Goal: Obtain resource: Download file/media

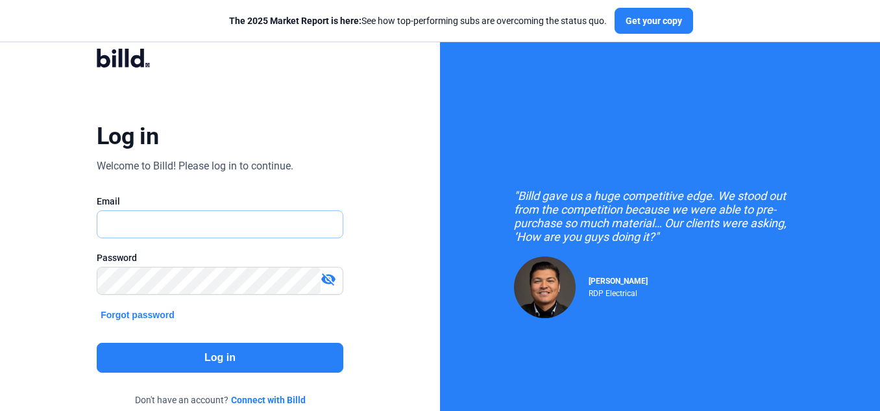
type input "[EMAIL_ADDRESS][DOMAIN_NAME]"
click at [778, 237] on div ""Billd gave us a huge competitive edge. We stood out from the competition becau…" at bounding box center [660, 216] width 292 height 55
click at [219, 354] on button "Log in" at bounding box center [220, 358] width 247 height 30
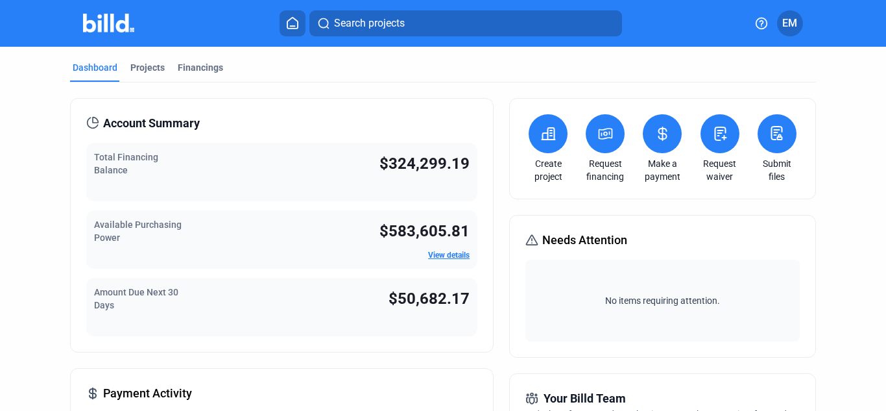
click at [659, 139] on icon at bounding box center [663, 133] width 8 height 13
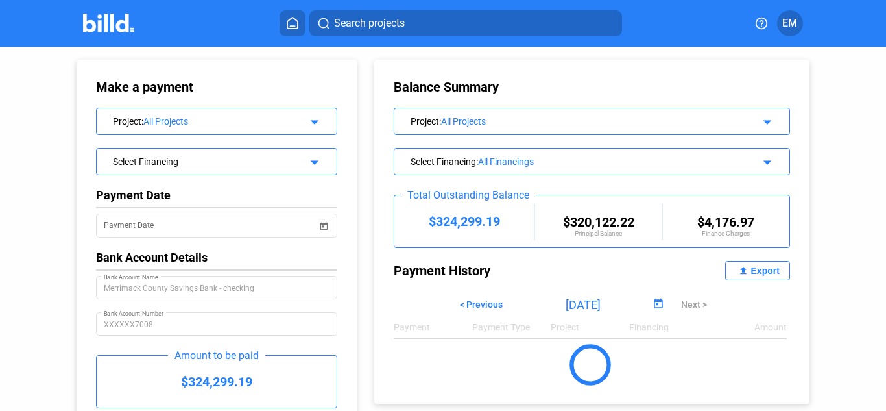
click at [744, 269] on mat-icon "file_upload" at bounding box center [744, 271] width 16 height 16
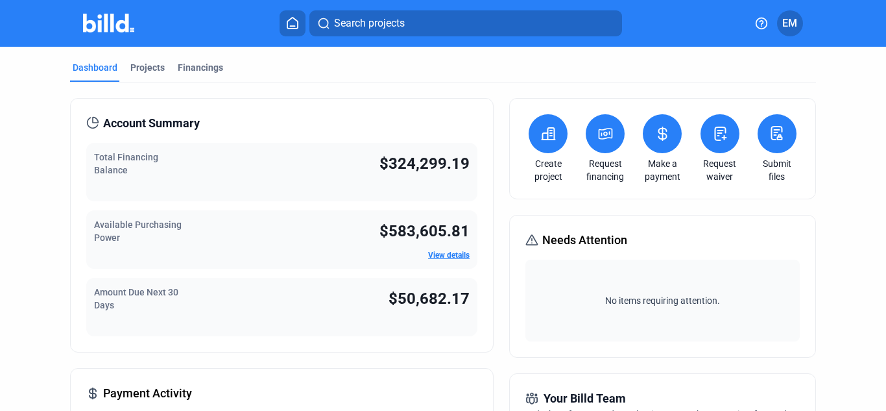
click at [659, 139] on icon at bounding box center [663, 133] width 8 height 13
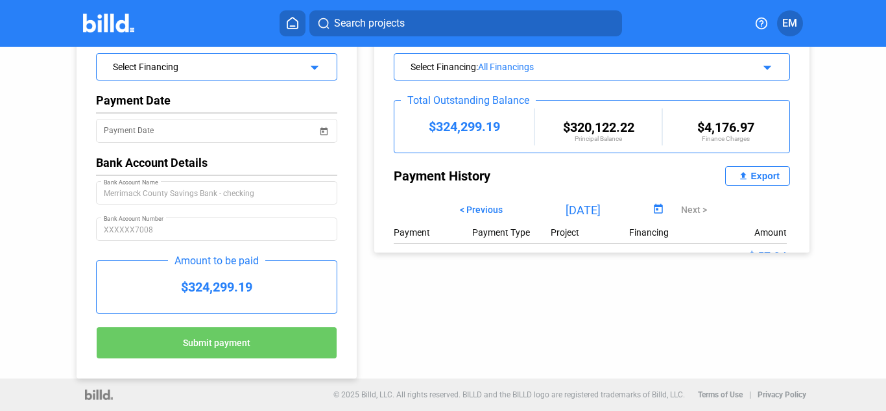
click at [757, 173] on div "Export" at bounding box center [765, 176] width 29 height 10
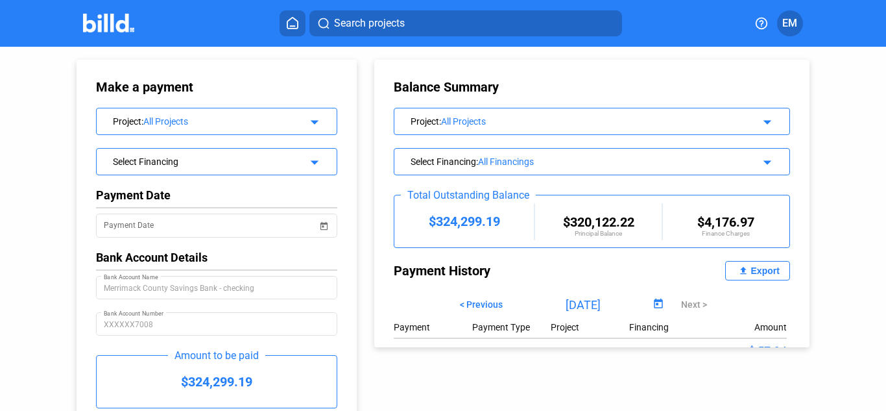
click at [366, 29] on span "Search projects" at bounding box center [369, 24] width 71 height 16
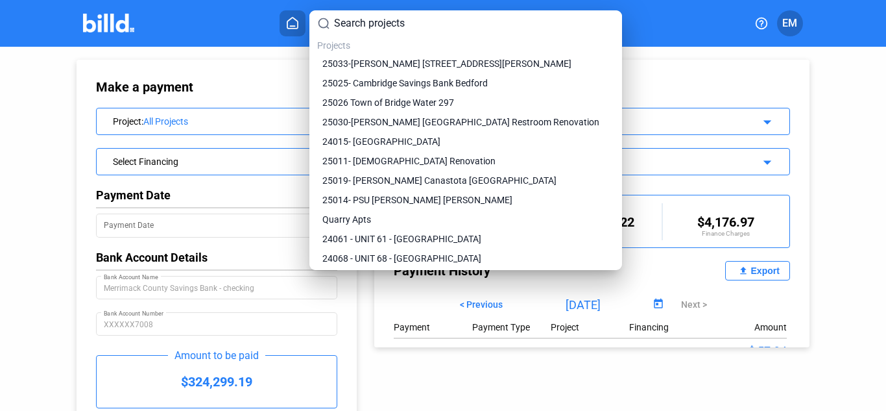
click at [358, 23] on input at bounding box center [474, 24] width 280 height 16
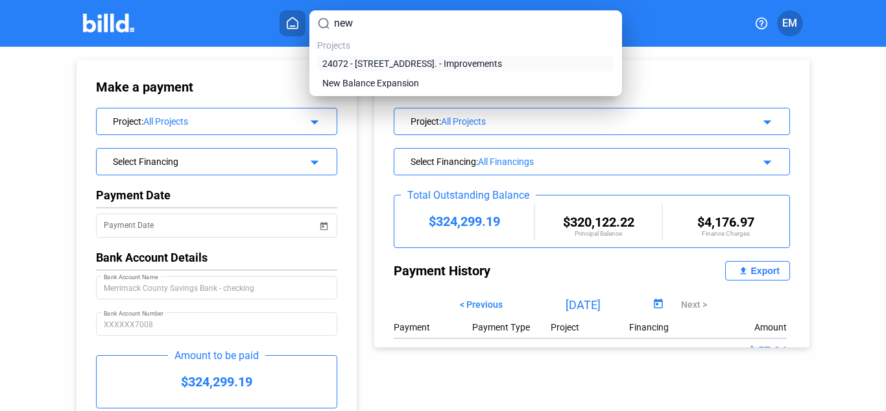
type input "new"
click at [376, 65] on span "24072 - [STREET_ADDRESS]. - Improvements" at bounding box center [412, 63] width 180 height 13
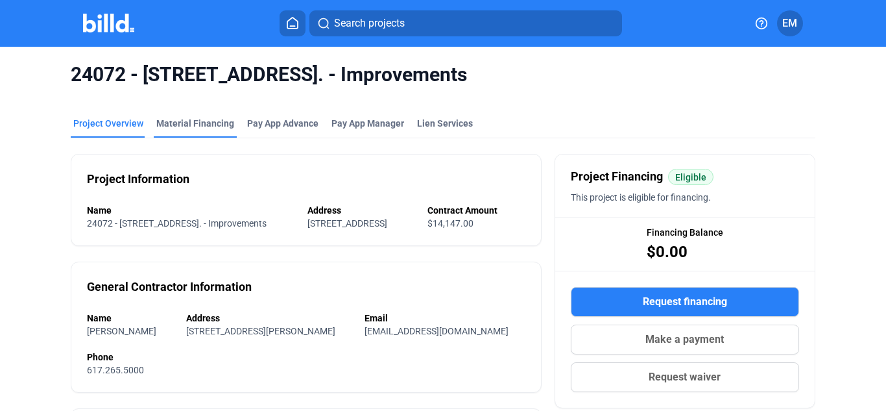
click at [215, 125] on div "Material Financing" at bounding box center [195, 123] width 78 height 13
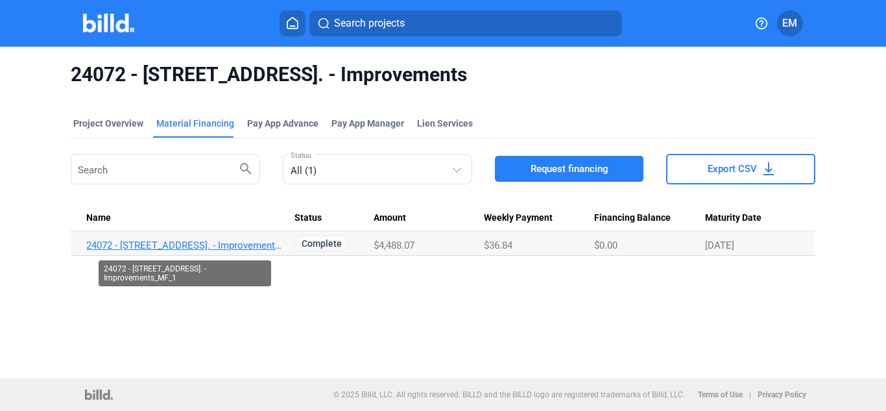
click at [244, 246] on link "24072 - 299.301 Newbury Street. - Improvements_MF_1" at bounding box center [184, 245] width 197 height 12
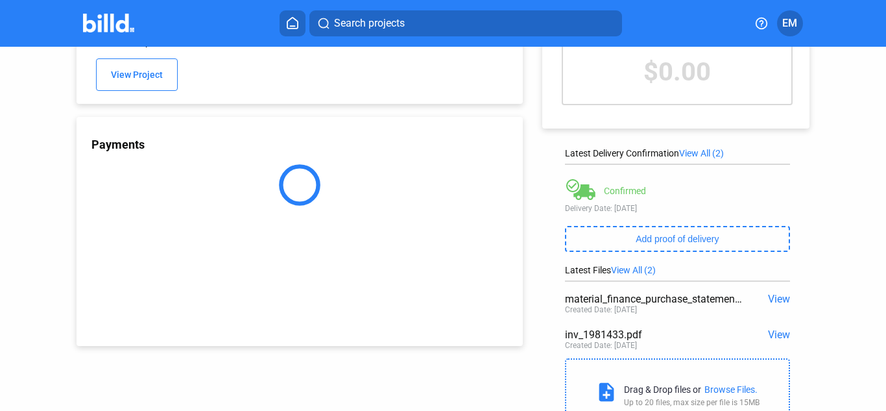
scroll to position [149, 0]
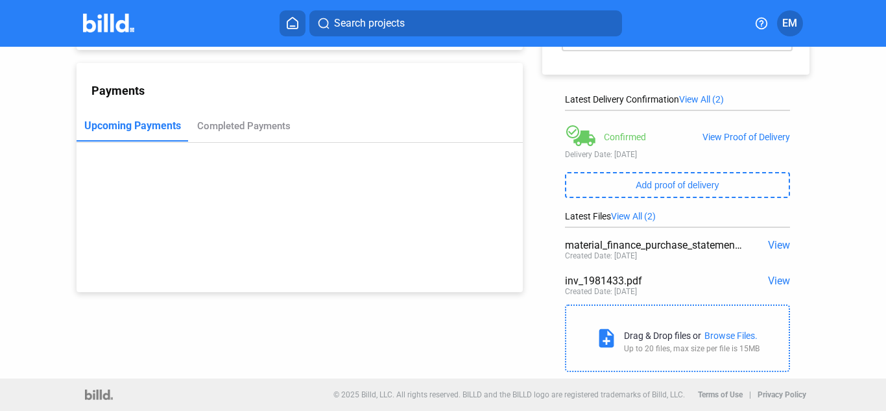
click at [770, 279] on span "View" at bounding box center [779, 280] width 22 height 12
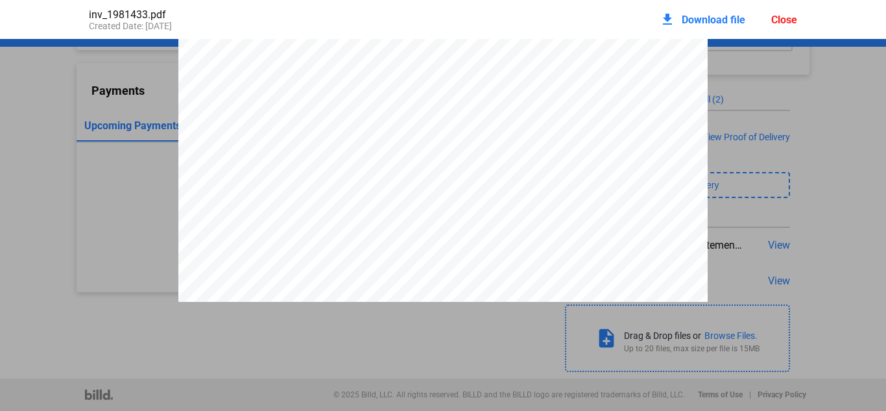
scroll to position [435, 0]
click at [781, 18] on div "Close" at bounding box center [785, 20] width 26 height 12
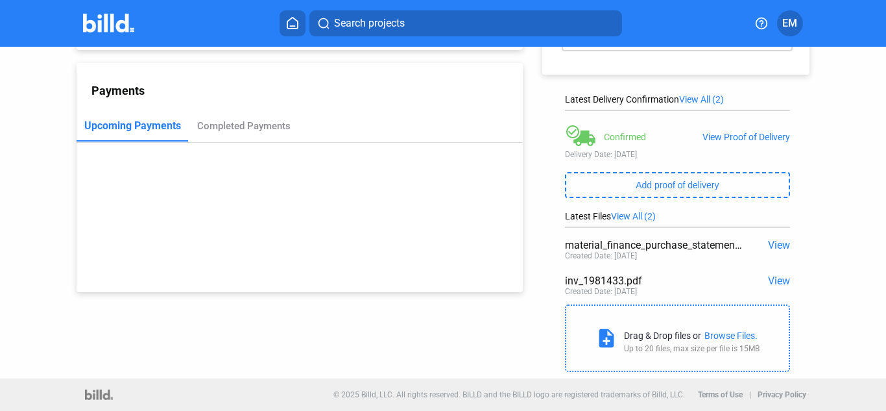
click at [364, 24] on span "Search projects" at bounding box center [369, 24] width 71 height 16
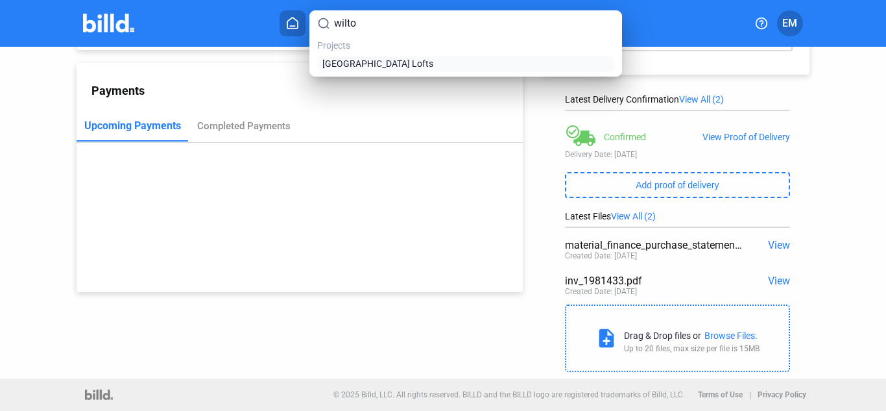
type input "wilto"
click at [363, 64] on span "[GEOGRAPHIC_DATA] Lofts" at bounding box center [377, 63] width 111 height 13
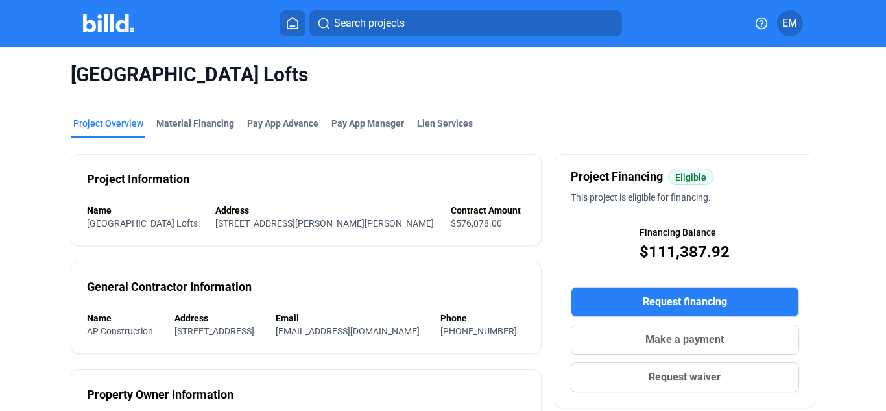
click at [568, 69] on span "[GEOGRAPHIC_DATA] Lofts" at bounding box center [443, 74] width 744 height 25
click at [203, 121] on div "Material Financing" at bounding box center [195, 123] width 78 height 13
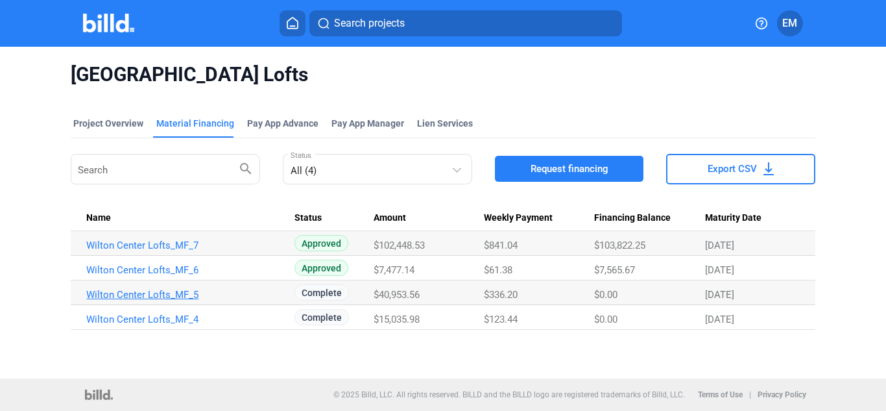
click at [181, 295] on link "Wilton Center Lofts_MF_5" at bounding box center [184, 295] width 197 height 12
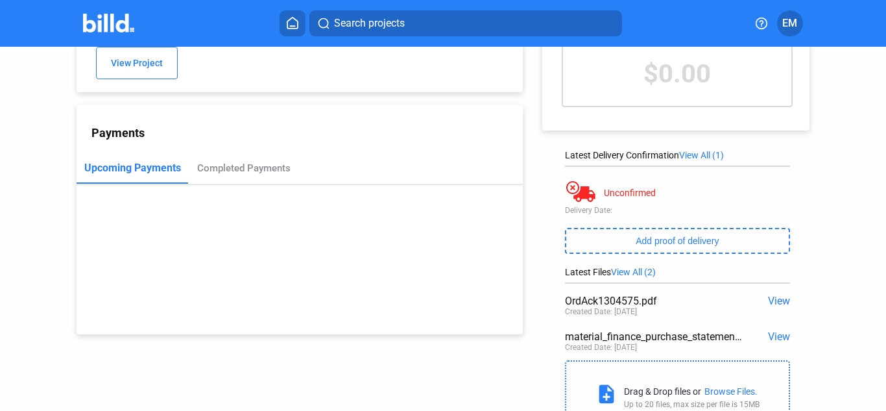
scroll to position [149, 0]
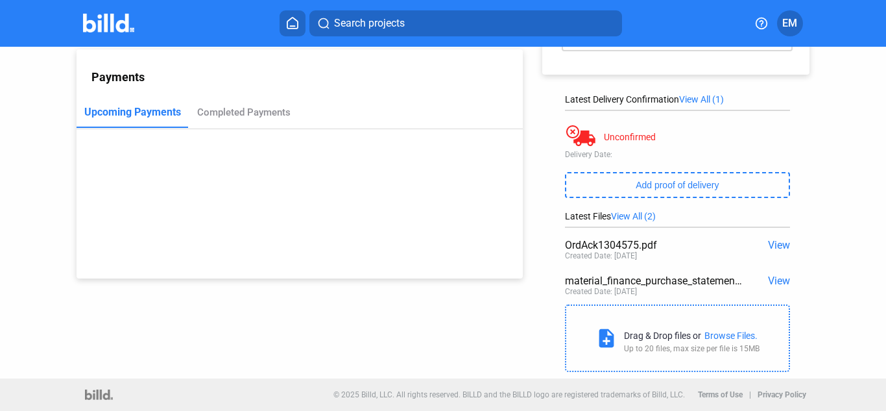
click at [778, 284] on span "View" at bounding box center [779, 280] width 22 height 12
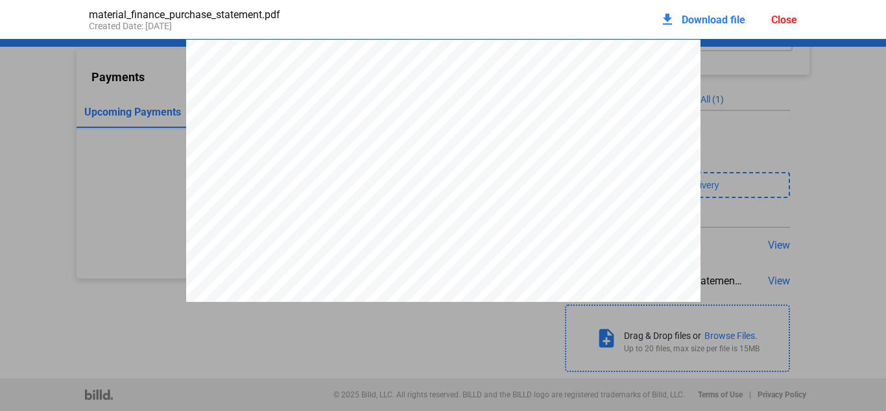
scroll to position [6, 0]
click at [776, 19] on div "Close" at bounding box center [785, 20] width 26 height 12
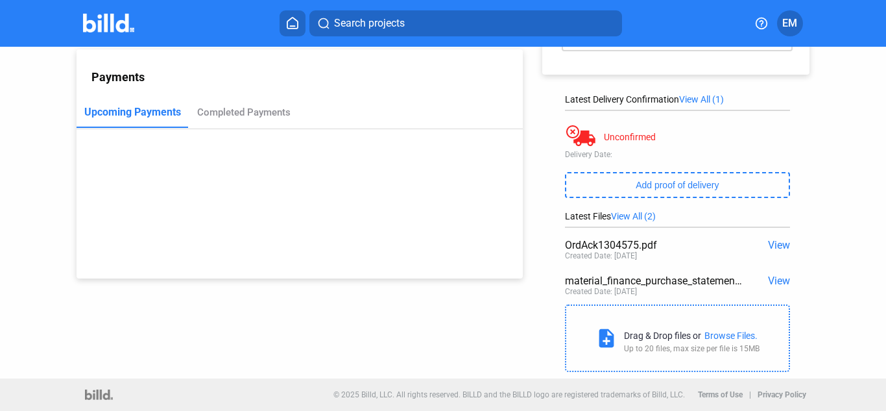
click at [773, 245] on span "View" at bounding box center [779, 245] width 22 height 12
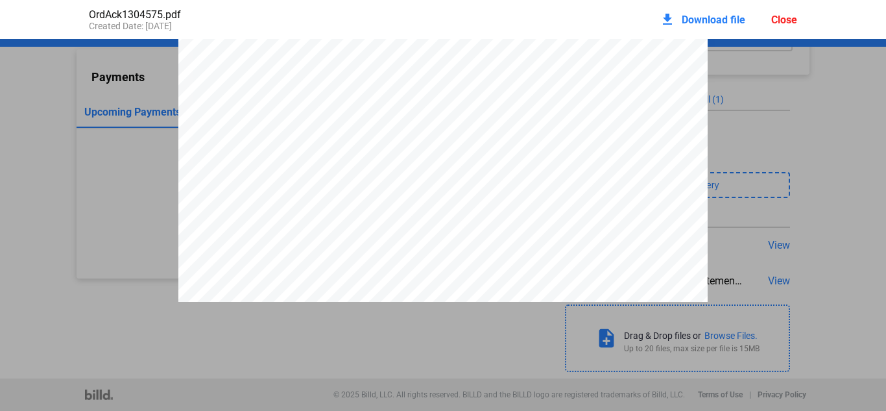
scroll to position [850, 0]
click at [445, 203] on div "1304575 Order Date Page 2 of 2 Nemo Tile Co LLC 115-40 Dunkirk Street St Albans…" at bounding box center [442, 212] width 529 height 685
click at [413, 246] on div "1304575 Order Date Page 2 of 2 Nemo Tile Co LLC 115-40 Dunkirk Street St Albans…" at bounding box center [442, 216] width 529 height 685
click at [779, 20] on div "Close" at bounding box center [785, 20] width 26 height 12
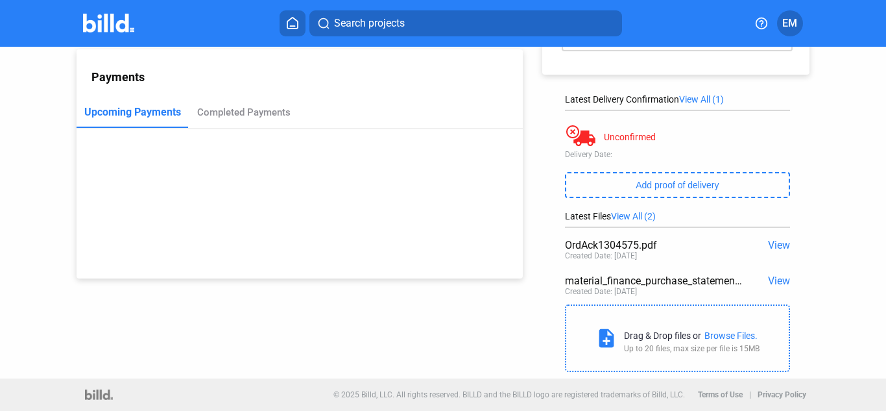
scroll to position [0, 0]
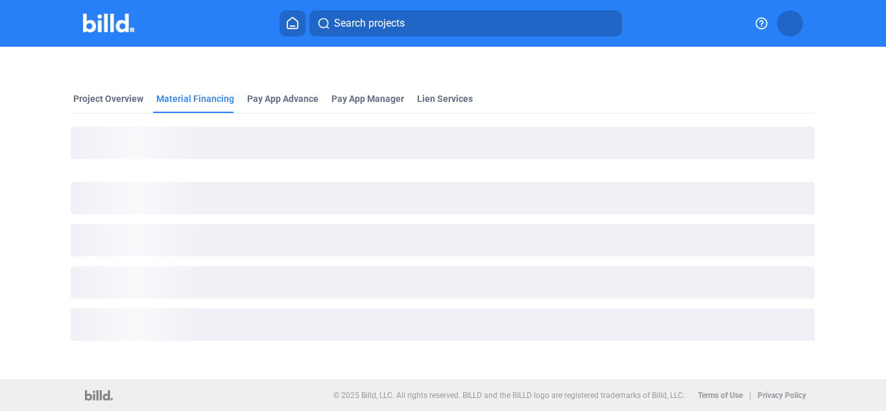
click at [105, 88] on mat-tab-group "Project Overview Material Financing Pay App Advance Pay App Manager Lien Servic…" at bounding box center [443, 221] width 744 height 286
click at [106, 99] on div "Project Overview" at bounding box center [108, 98] width 70 height 13
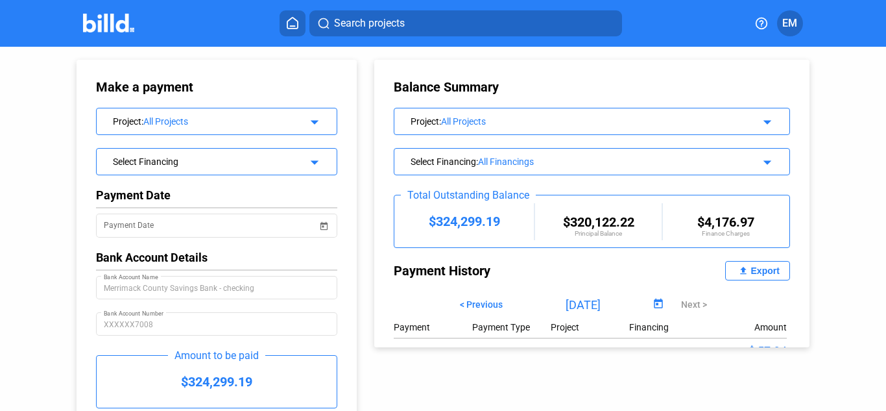
scroll to position [96, 0]
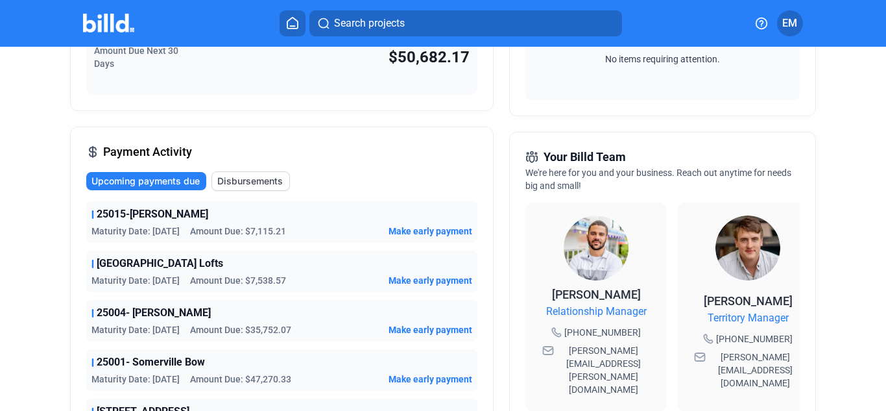
scroll to position [65, 0]
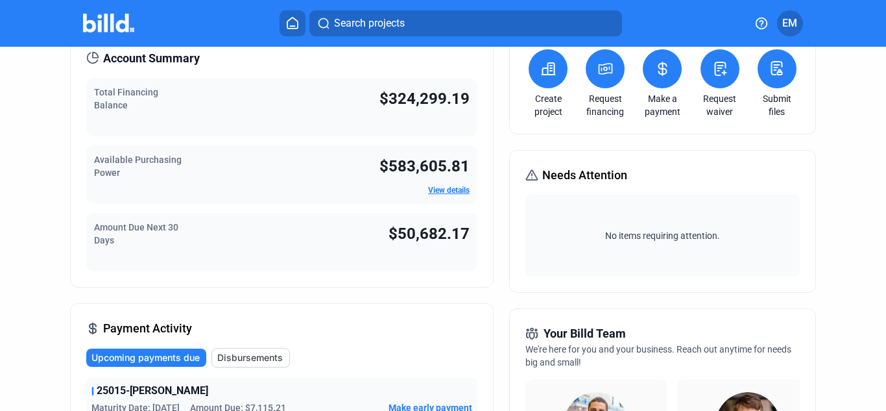
click at [655, 61] on icon at bounding box center [663, 69] width 16 height 16
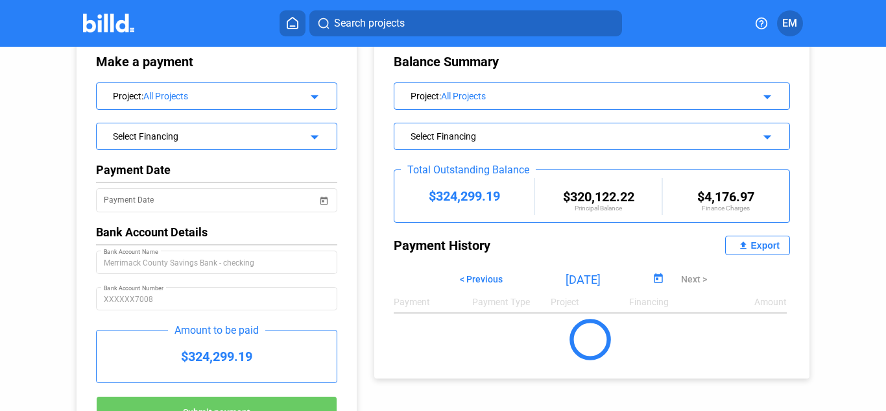
scroll to position [65, 0]
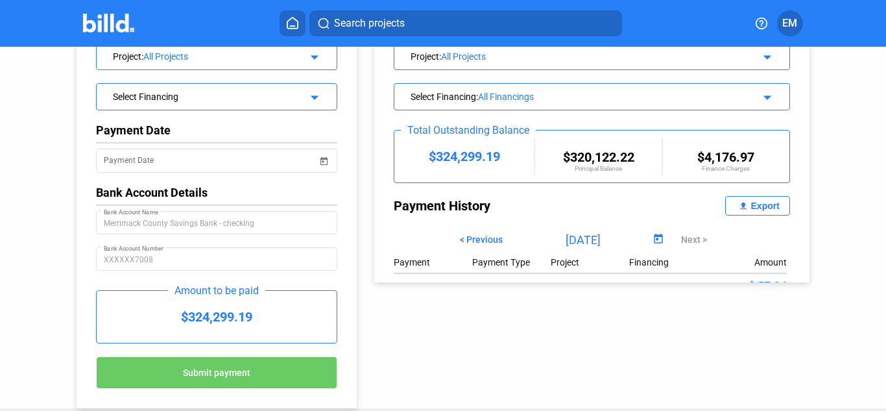
click at [653, 61] on div "All Projects" at bounding box center [589, 56] width 296 height 10
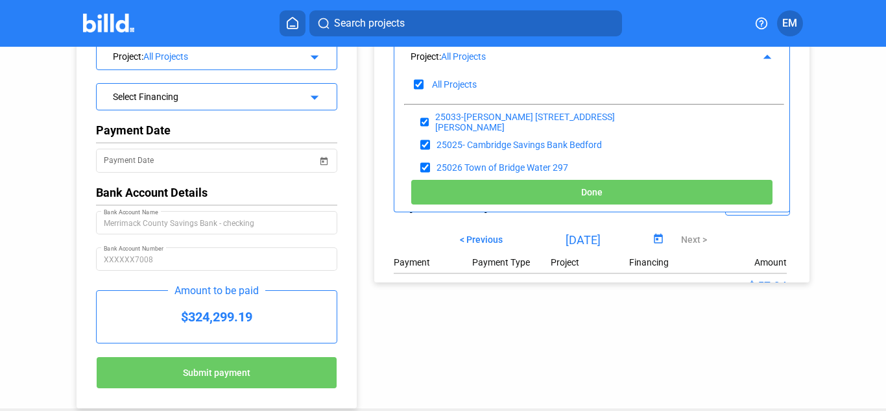
scroll to position [0, 0]
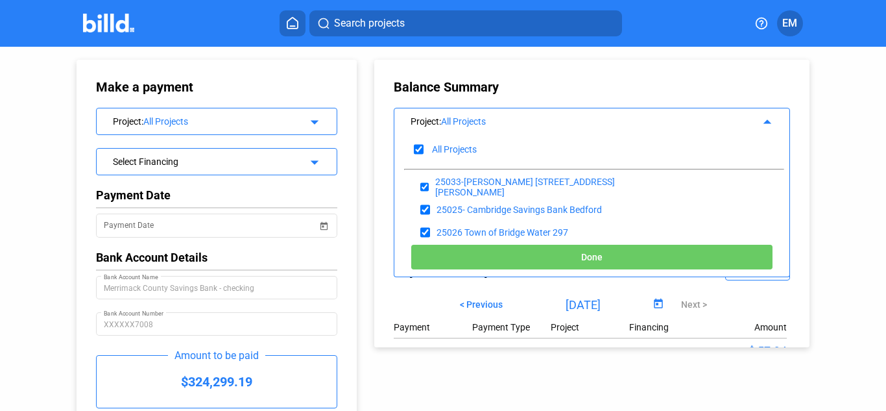
click at [839, 97] on div "Make a payment Project : All Projects arrow_drop_down Select Financing arrow_dr…" at bounding box center [443, 260] width 886 height 426
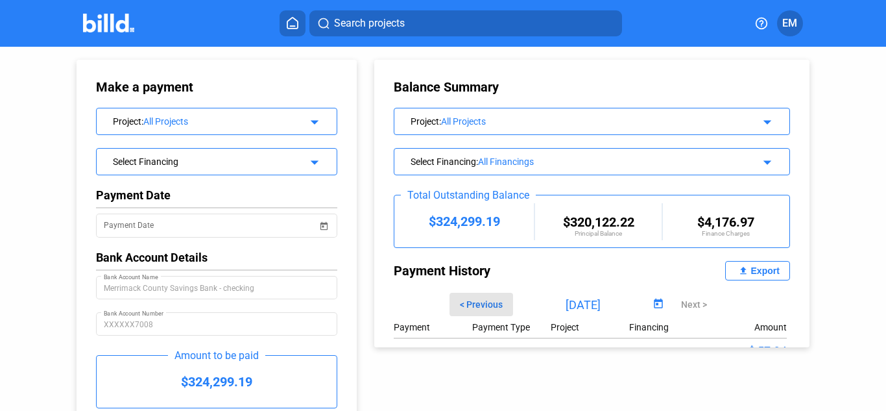
click at [482, 304] on span "< Previous" at bounding box center [481, 304] width 43 height 10
click at [751, 269] on div "Export" at bounding box center [765, 270] width 29 height 10
drag, startPoint x: 411, startPoint y: 8, endPoint x: 410, endPoint y: 14, distance: 6.6
click at [411, 10] on mat-toolbar "Search projects EM" at bounding box center [443, 23] width 886 height 47
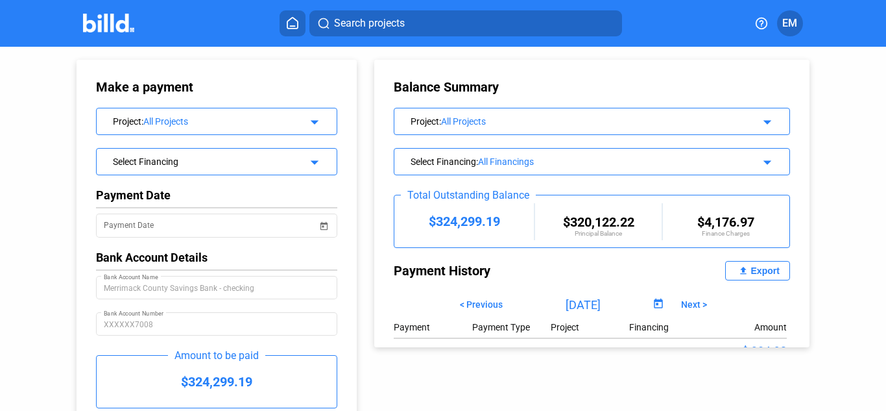
click at [402, 32] on button "Search projects" at bounding box center [466, 23] width 313 height 26
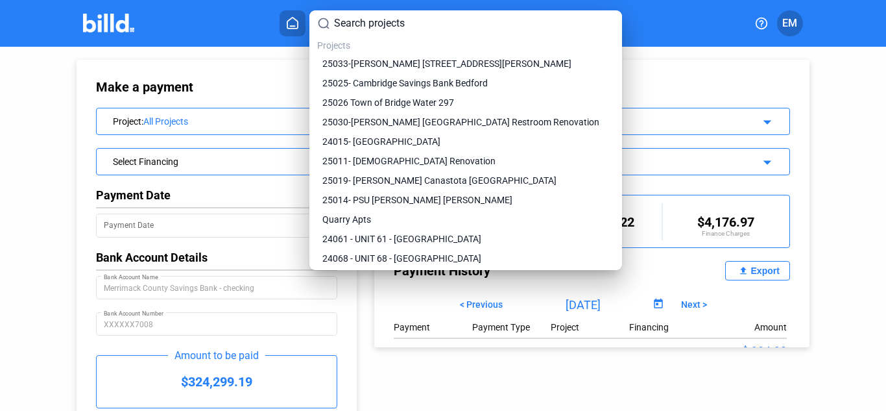
click at [399, 23] on input at bounding box center [474, 24] width 280 height 16
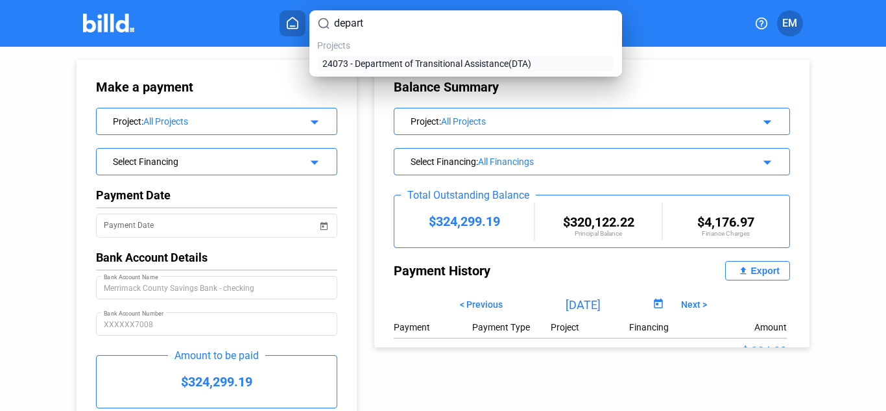
type input "depart"
click at [387, 64] on span "24073 - Department of Transitional Assistance(DTA)" at bounding box center [426, 63] width 209 height 13
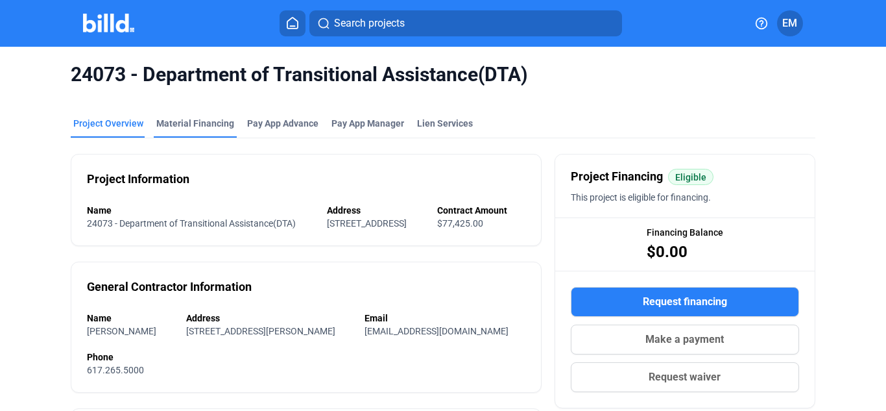
click at [198, 123] on div "Material Financing" at bounding box center [195, 123] width 78 height 13
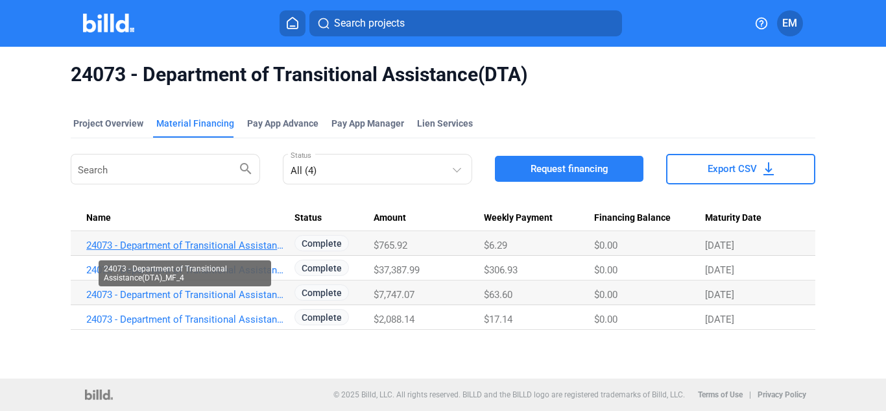
click at [248, 246] on link "24073 - Department of Transitional Assistance(DTA)_MF_4" at bounding box center [184, 245] width 197 height 12
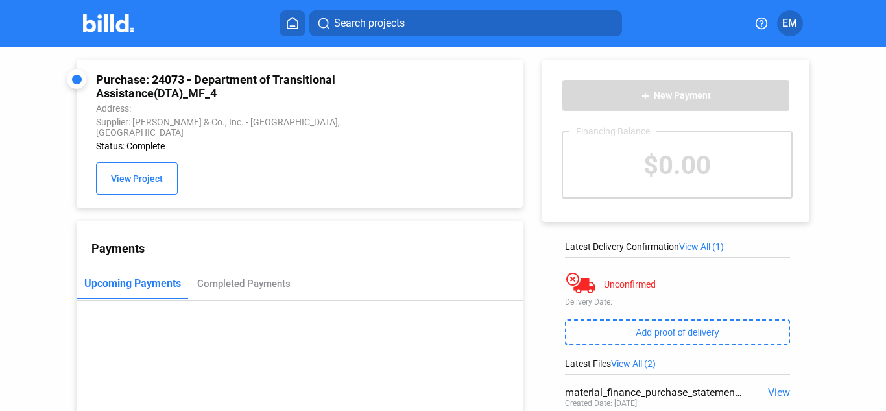
scroll to position [130, 0]
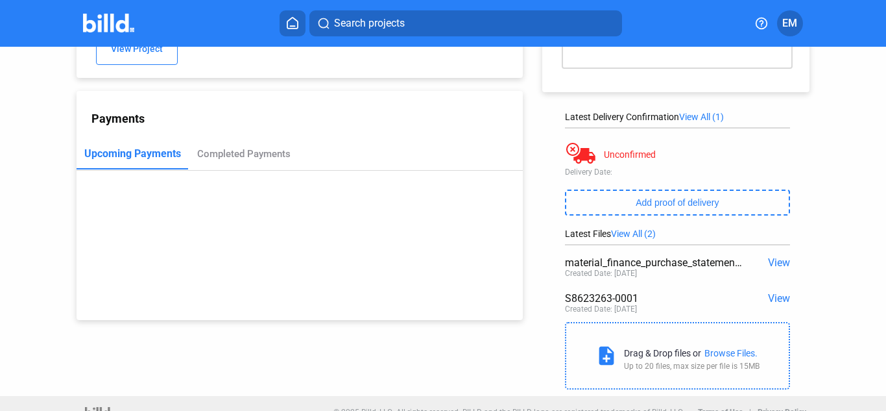
click at [777, 298] on span "View" at bounding box center [779, 298] width 22 height 12
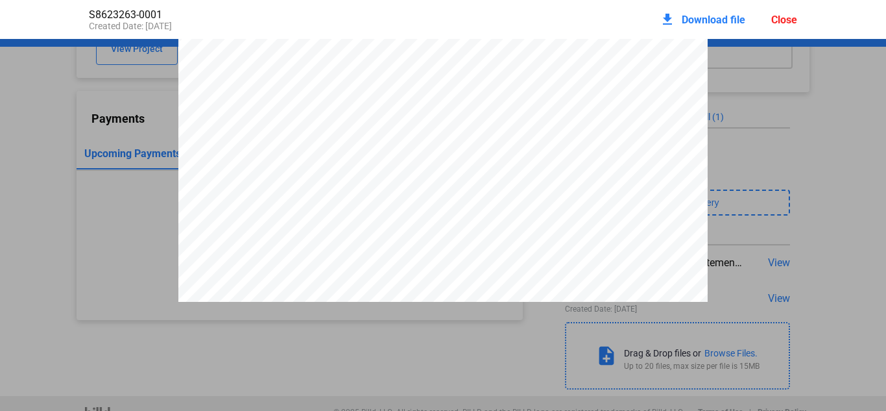
scroll to position [0, 0]
drag, startPoint x: 602, startPoint y: 112, endPoint x: 650, endPoint y: 112, distance: 48.0
click at [650, 112] on div "ABSOLUTE FLOORS LLC 3 BUD WAY UNIT 24 NASHUA, NH 03063 603-765-0081 134 CHELMSF…" at bounding box center [442, 382] width 529 height 685
click at [734, 17] on span "Download file" at bounding box center [714, 20] width 64 height 12
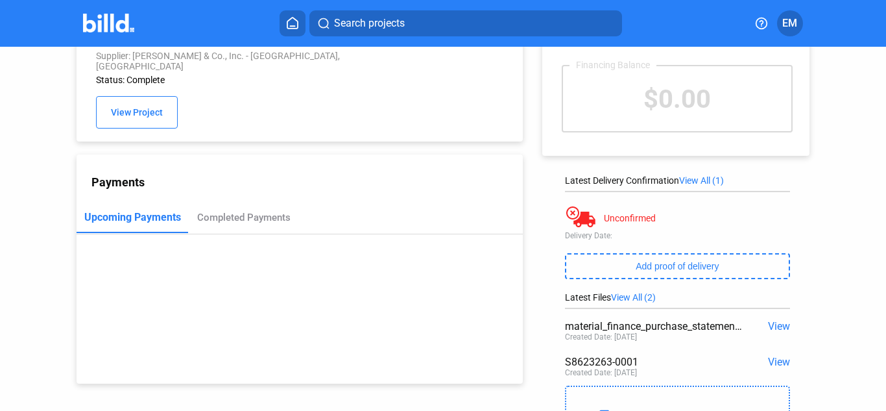
scroll to position [149, 0]
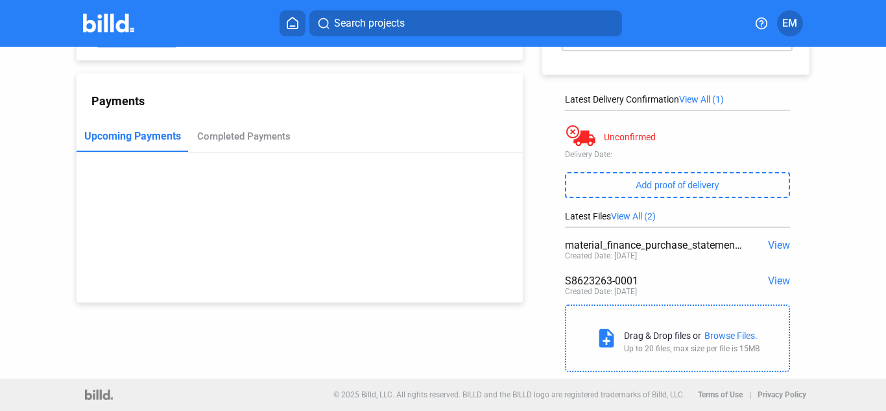
click at [771, 279] on span "View" at bounding box center [779, 280] width 22 height 12
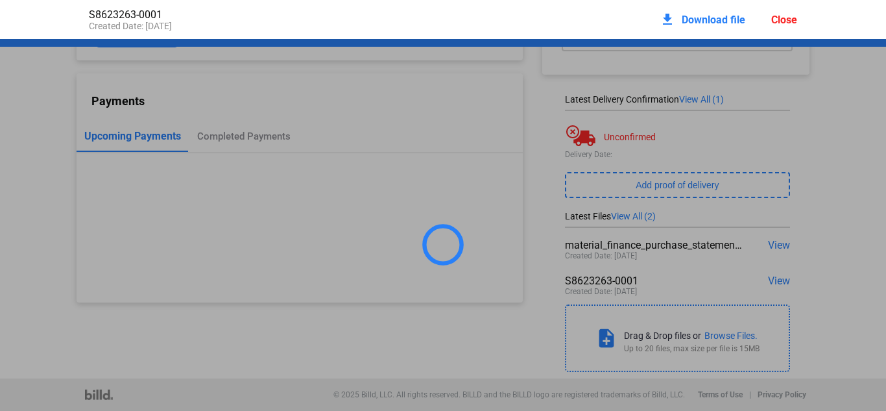
click at [620, 278] on div at bounding box center [443, 244] width 886 height 411
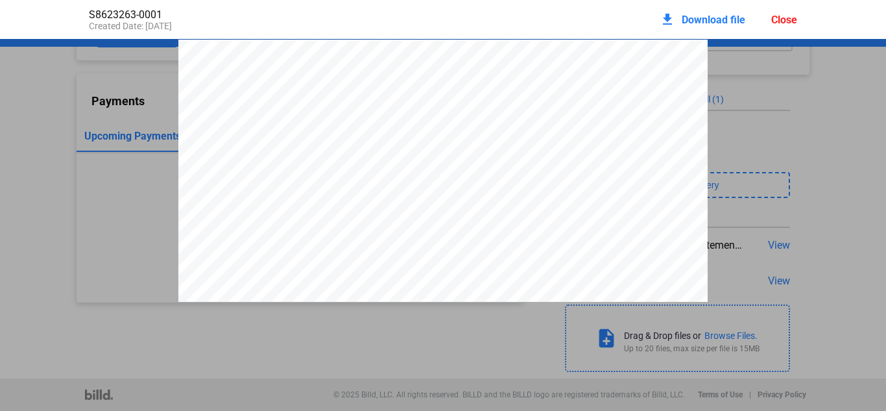
scroll to position [6, 0]
click at [779, 20] on div "Close" at bounding box center [785, 20] width 26 height 12
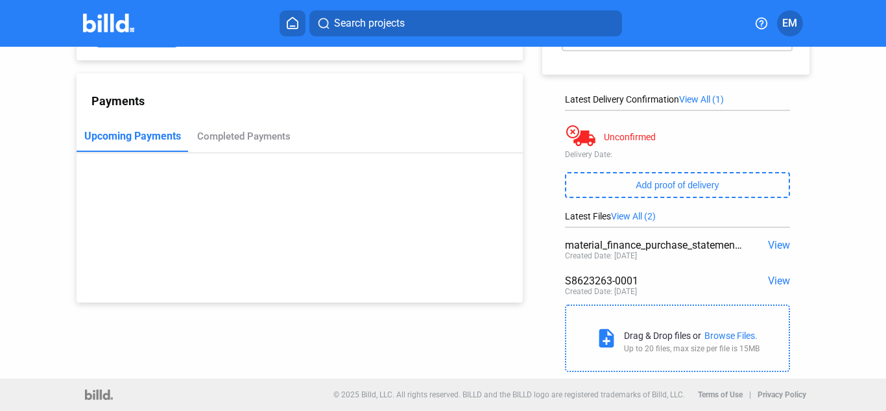
click at [774, 275] on span "View" at bounding box center [779, 280] width 22 height 12
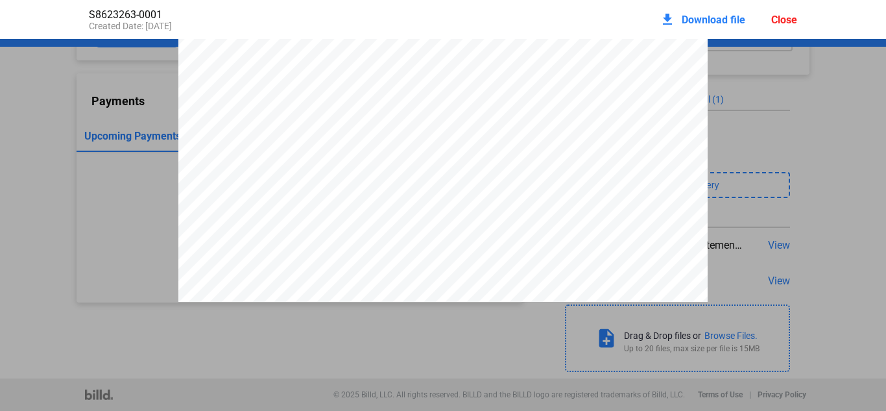
click at [791, 21] on div "Close" at bounding box center [785, 20] width 26 height 12
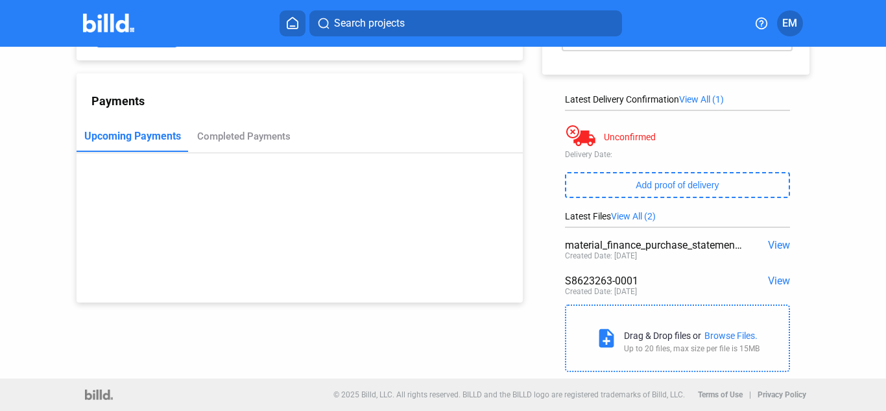
click at [772, 241] on span "View" at bounding box center [779, 245] width 22 height 12
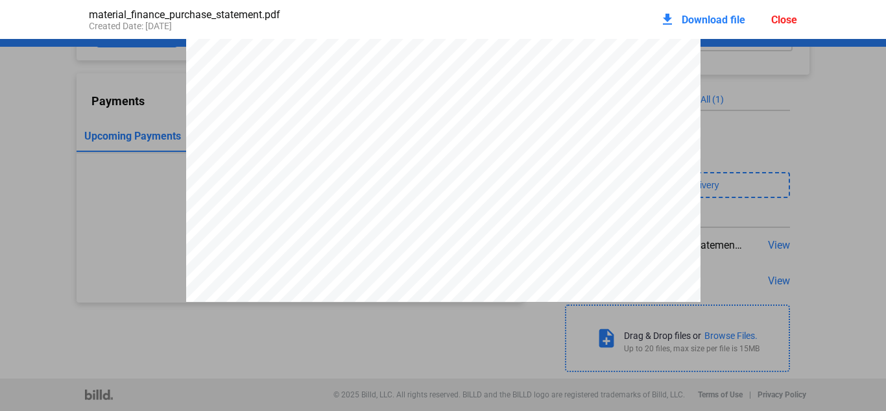
scroll to position [266, 0]
click at [712, 18] on span "Download file" at bounding box center [714, 20] width 64 height 12
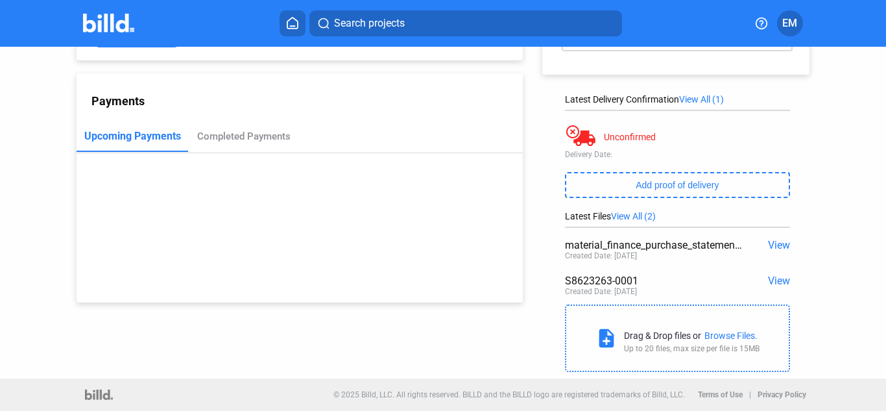
click at [775, 243] on span "View" at bounding box center [779, 245] width 22 height 12
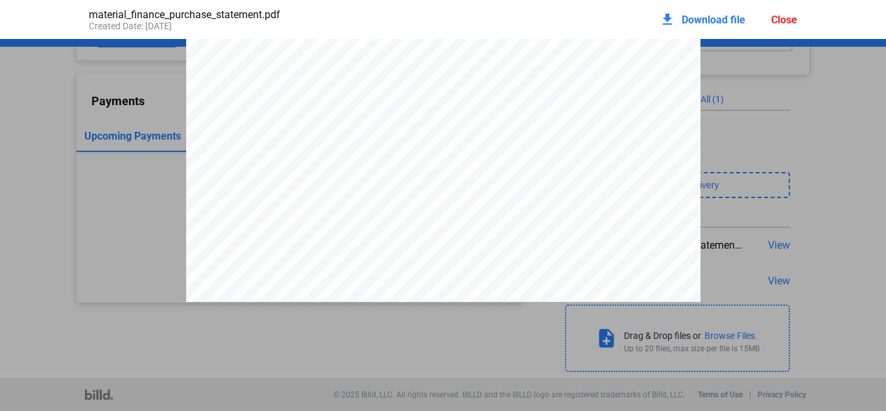
drag, startPoint x: 785, startPoint y: 21, endPoint x: 760, endPoint y: 91, distance: 74.9
click at [785, 21] on div "Close" at bounding box center [785, 20] width 26 height 12
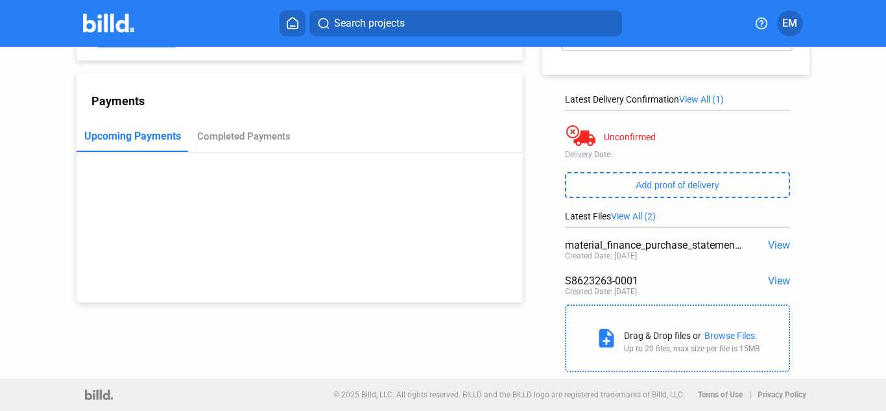
click at [363, 18] on span "Search projects" at bounding box center [369, 24] width 71 height 16
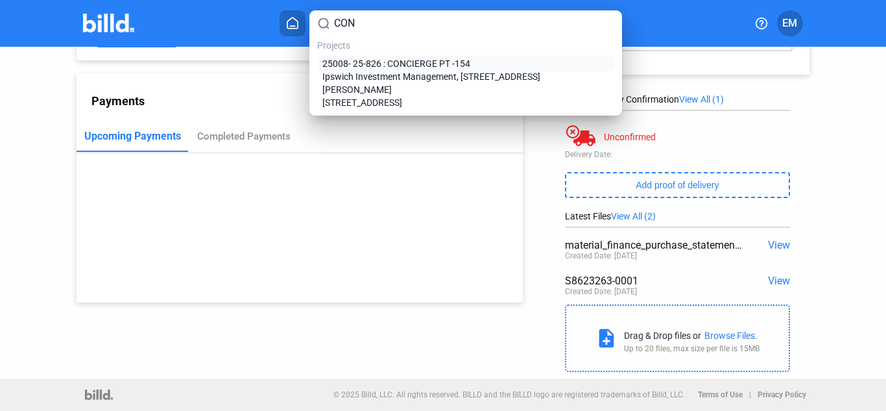
type input "CON"
click at [371, 67] on span "25008- 25-826 : CONCIERGE PT -154" at bounding box center [396, 63] width 148 height 13
click at [430, 62] on span "25008- 25-826 : CONCIERGE PT -154" at bounding box center [396, 63] width 148 height 13
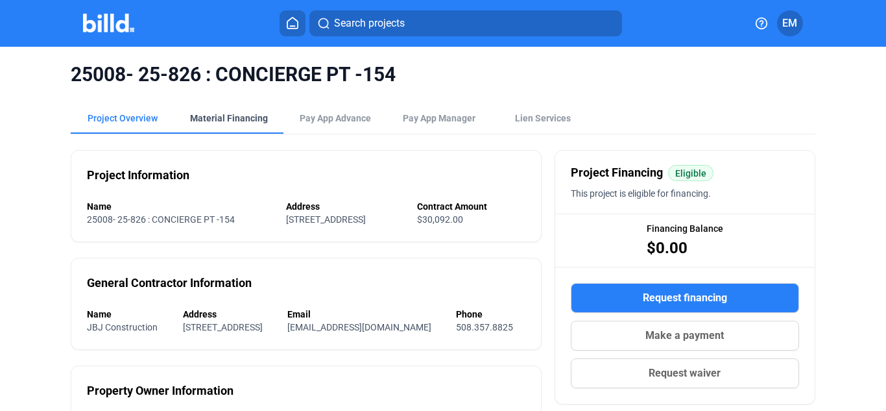
click at [237, 111] on div "Material Financing" at bounding box center [229, 118] width 109 height 31
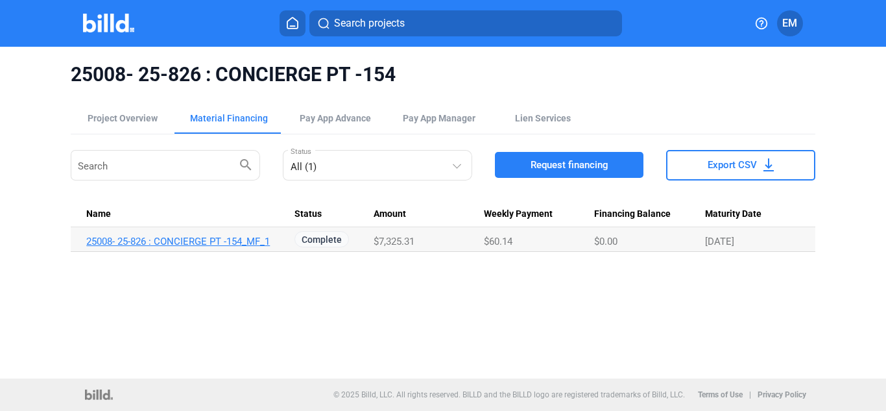
click at [249, 237] on link "25008- 25-826 : CONCIERGE PT -154_MF_1" at bounding box center [184, 242] width 197 height 12
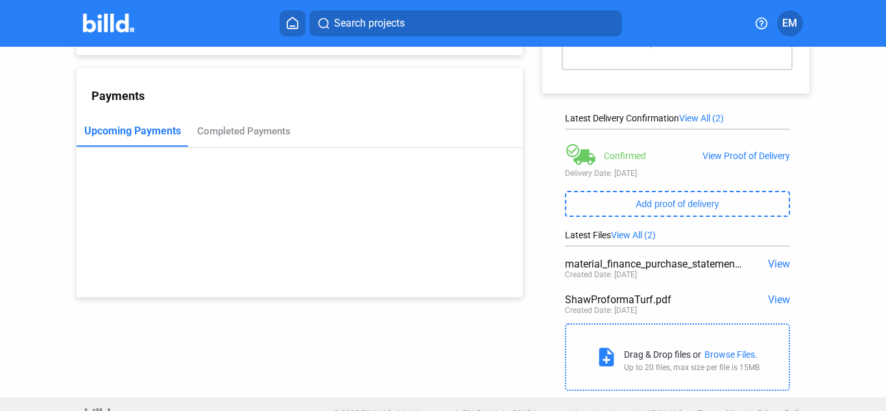
scroll to position [130, 0]
click at [779, 296] on span "View" at bounding box center [779, 298] width 22 height 12
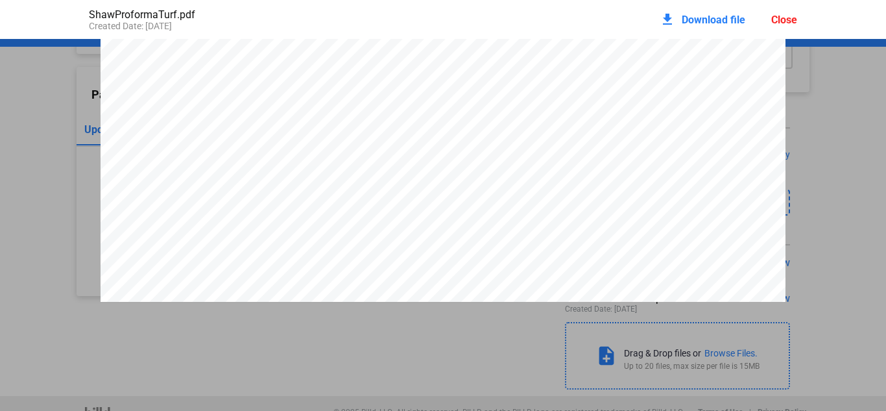
scroll to position [279, 0]
click at [791, 22] on div "Close" at bounding box center [785, 20] width 26 height 12
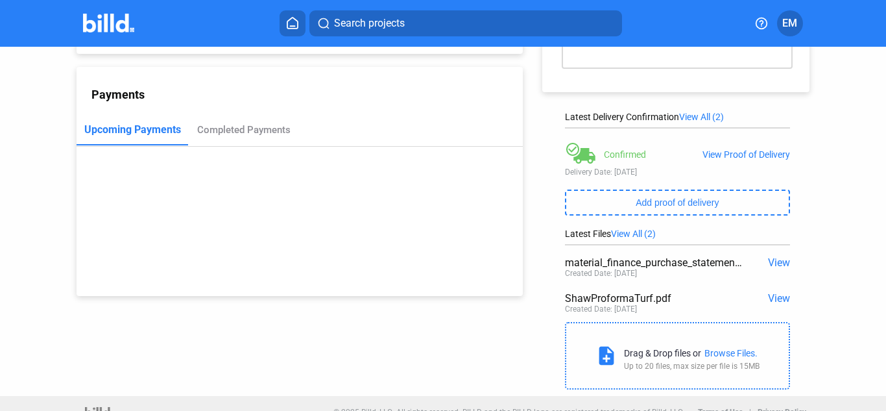
click at [771, 298] on span "View" at bounding box center [779, 298] width 22 height 12
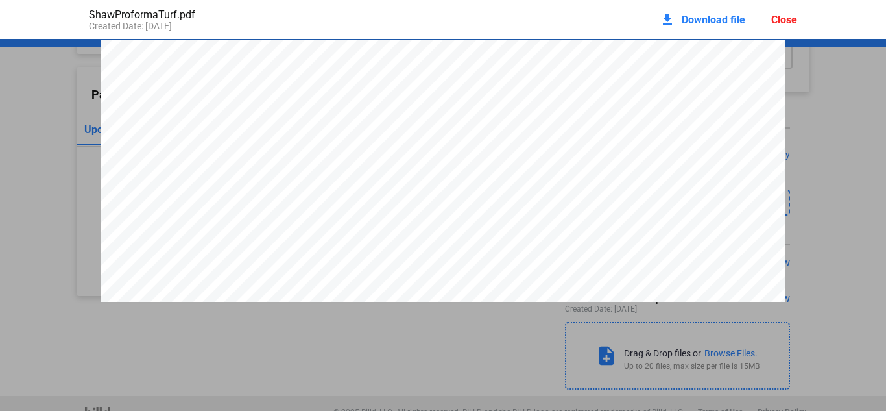
scroll to position [6, 0]
click at [721, 19] on span "Download file" at bounding box center [714, 20] width 64 height 12
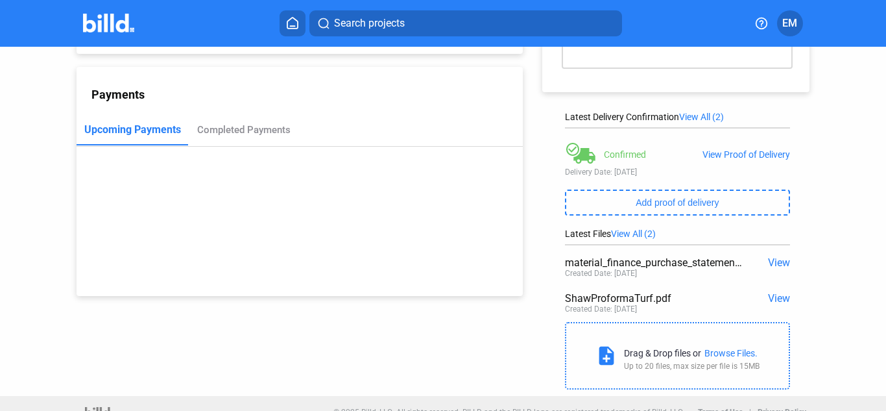
click at [769, 264] on span "View" at bounding box center [779, 262] width 22 height 12
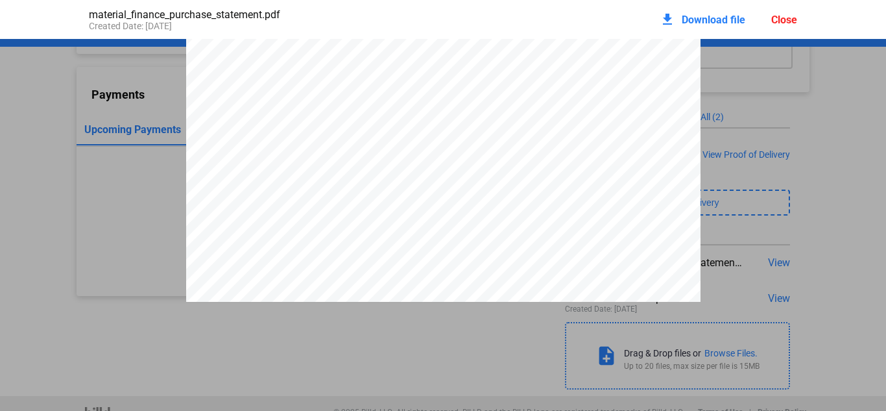
click at [698, 18] on span "Download file" at bounding box center [714, 20] width 64 height 12
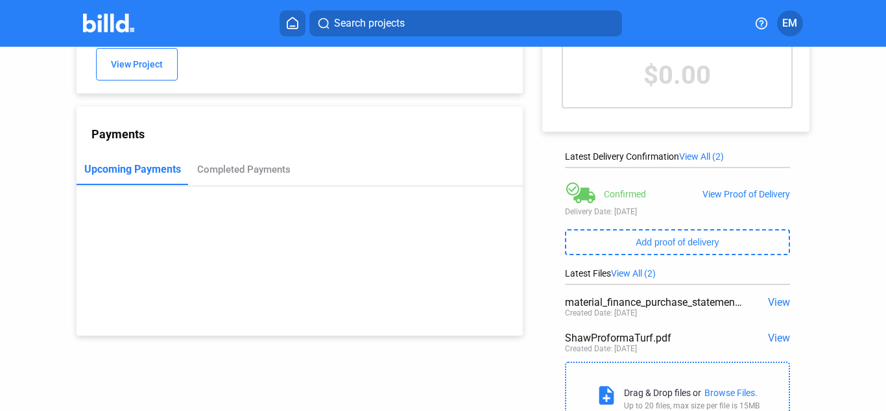
scroll to position [0, 0]
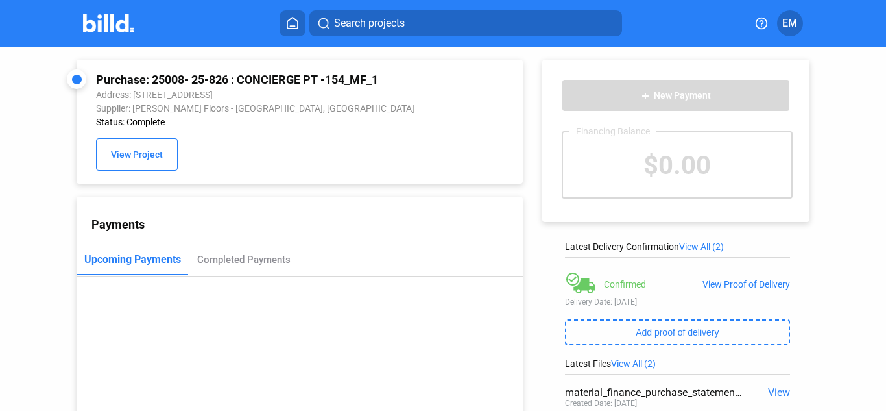
click at [367, 19] on span "Search projects" at bounding box center [369, 24] width 71 height 16
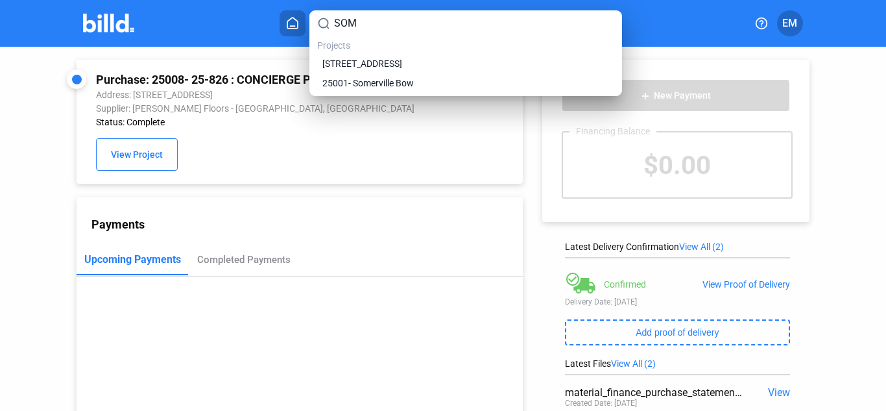
type input "SOM"
click at [392, 79] on span "25001- Somerville Bow" at bounding box center [367, 83] width 91 height 13
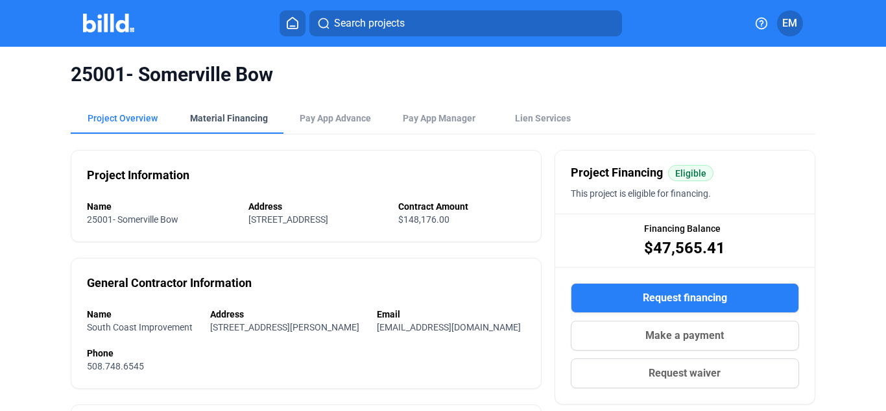
click at [231, 117] on div "Material Financing" at bounding box center [229, 118] width 78 height 13
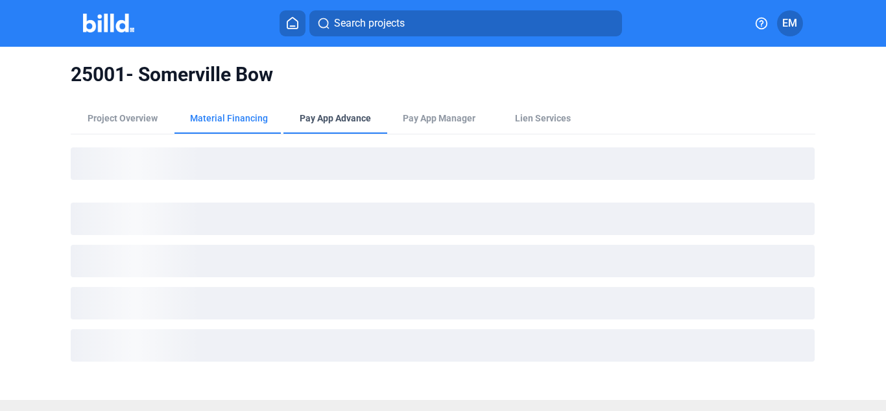
click at [352, 116] on div "Pay App Advance" at bounding box center [335, 118] width 71 height 13
